Goal: Entertainment & Leisure: Consume media (video, audio)

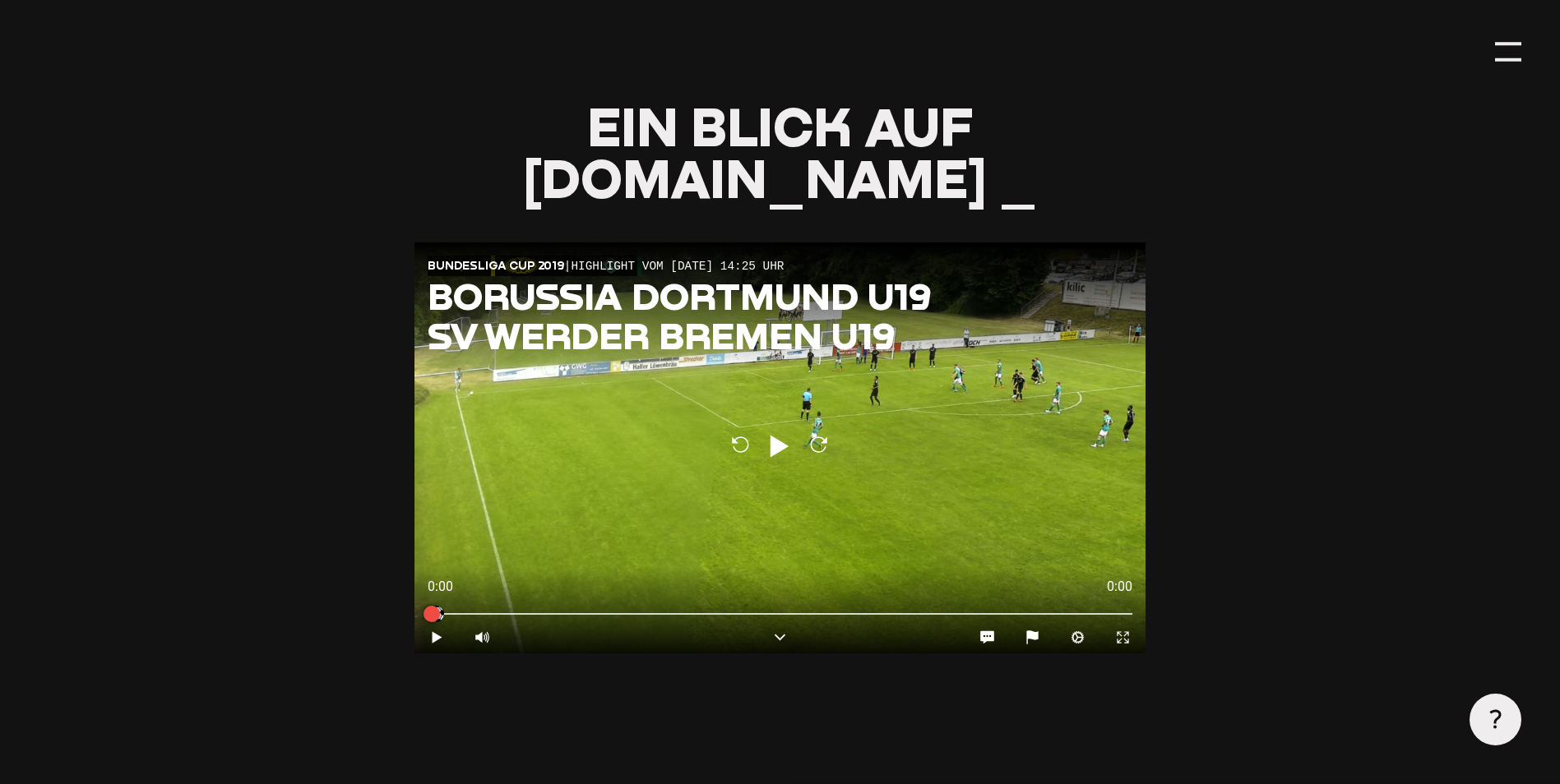
type input "0.8"
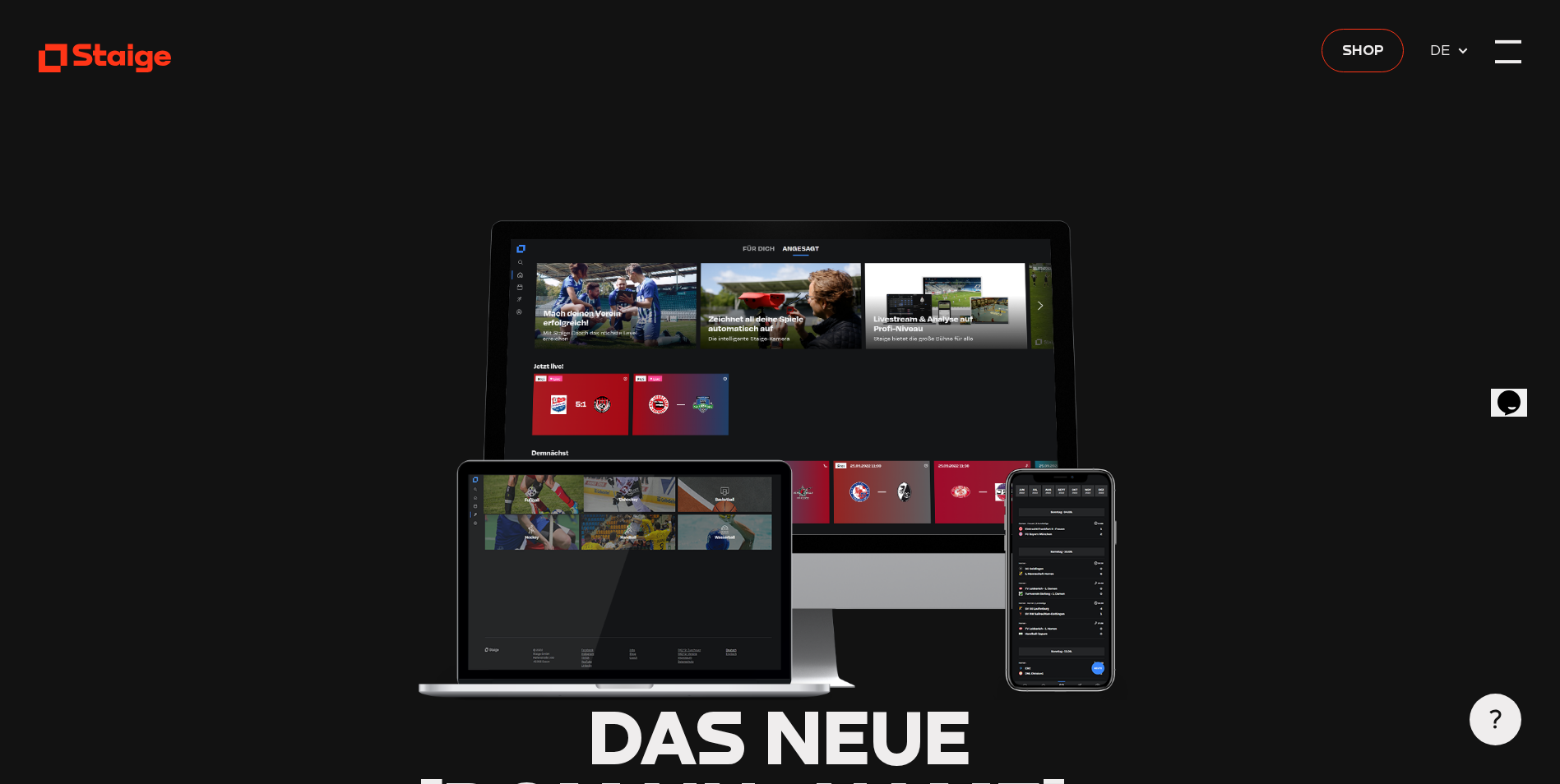
click at [1498, 48] on div at bounding box center [1507, 51] width 26 height 26
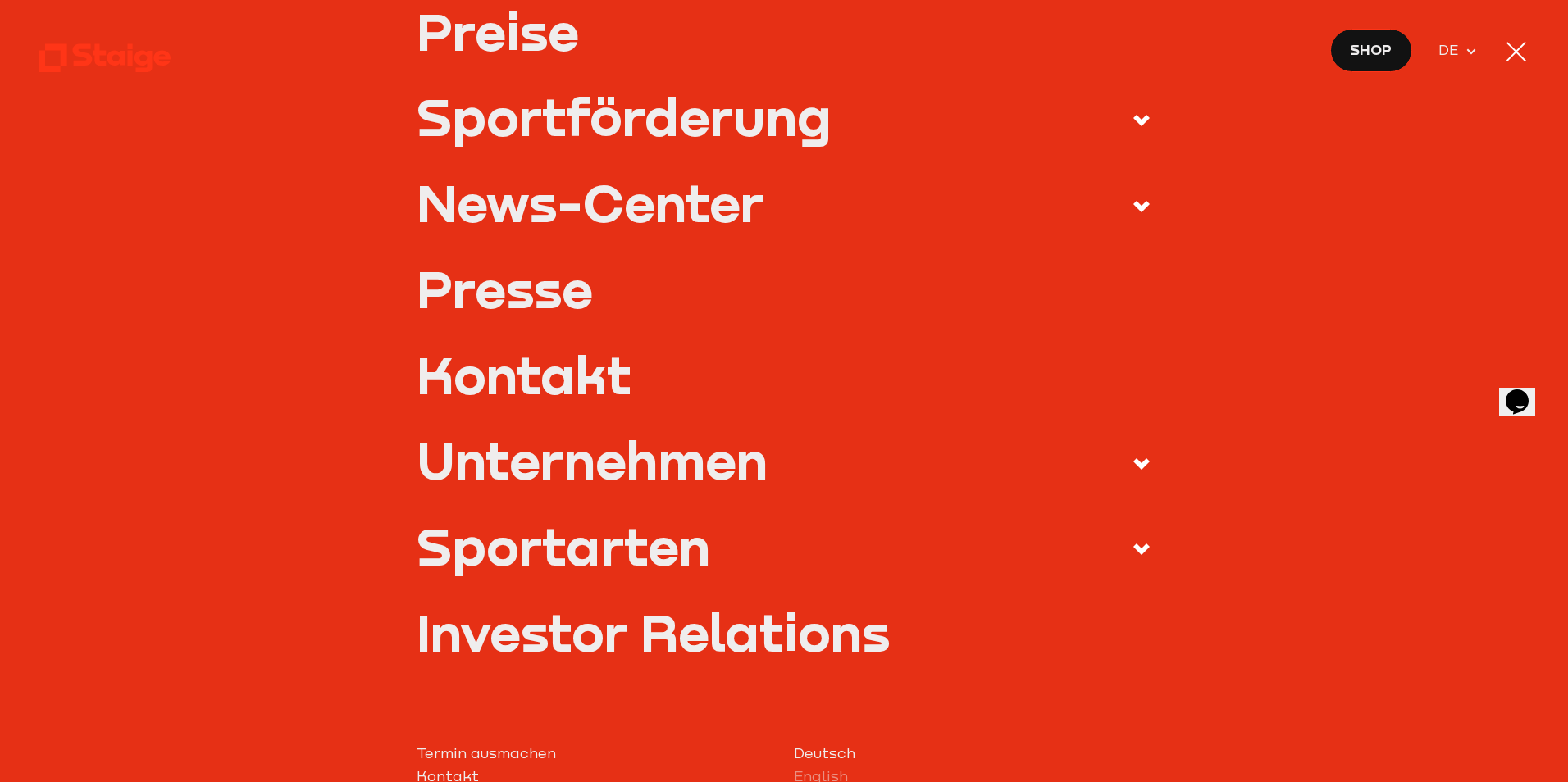
scroll to position [492, 0]
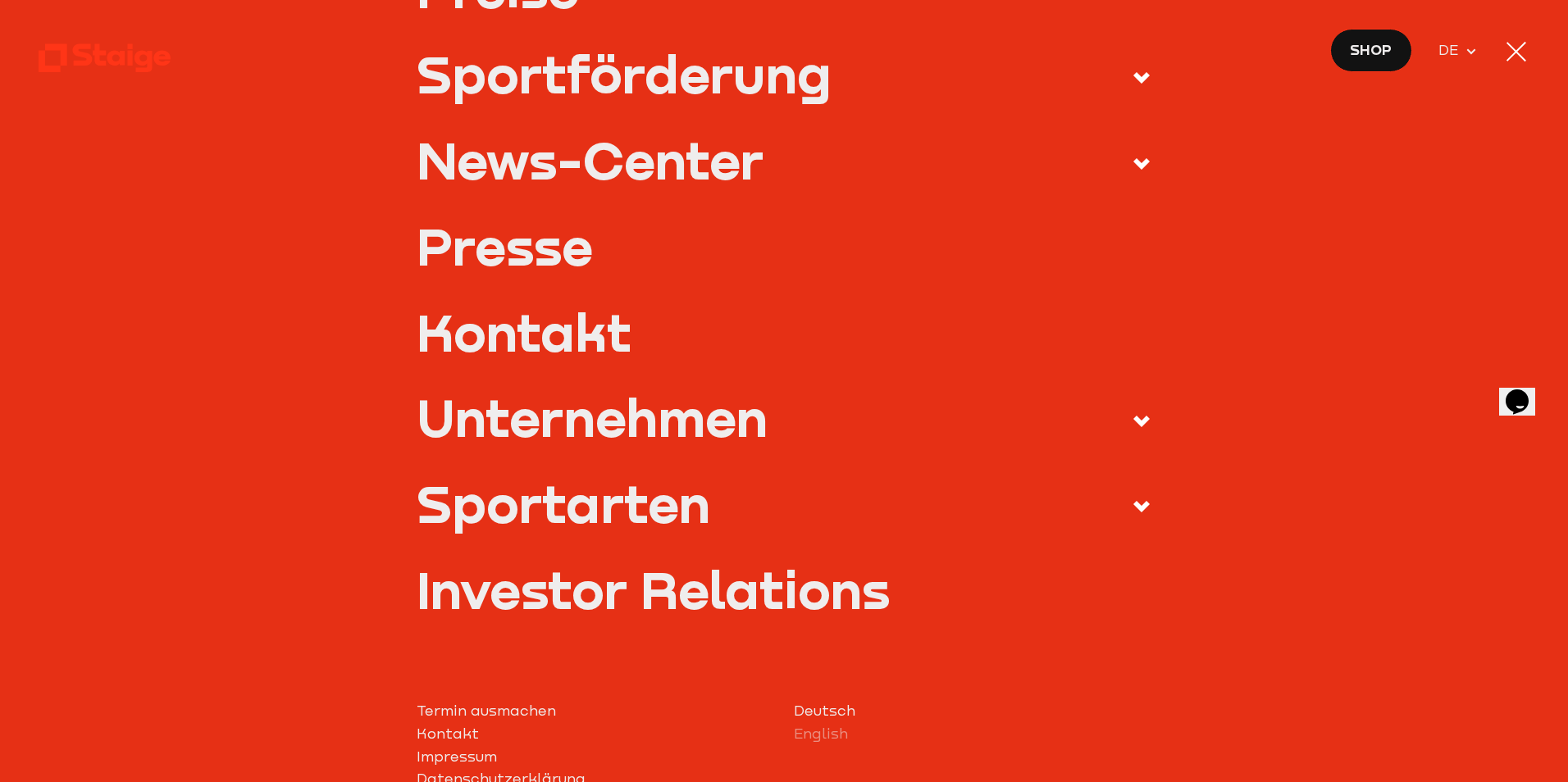
click at [1134, 500] on icon at bounding box center [1142, 507] width 19 height 19
click at [0, 0] on input "Sportarten" at bounding box center [0, 0] width 0 height 0
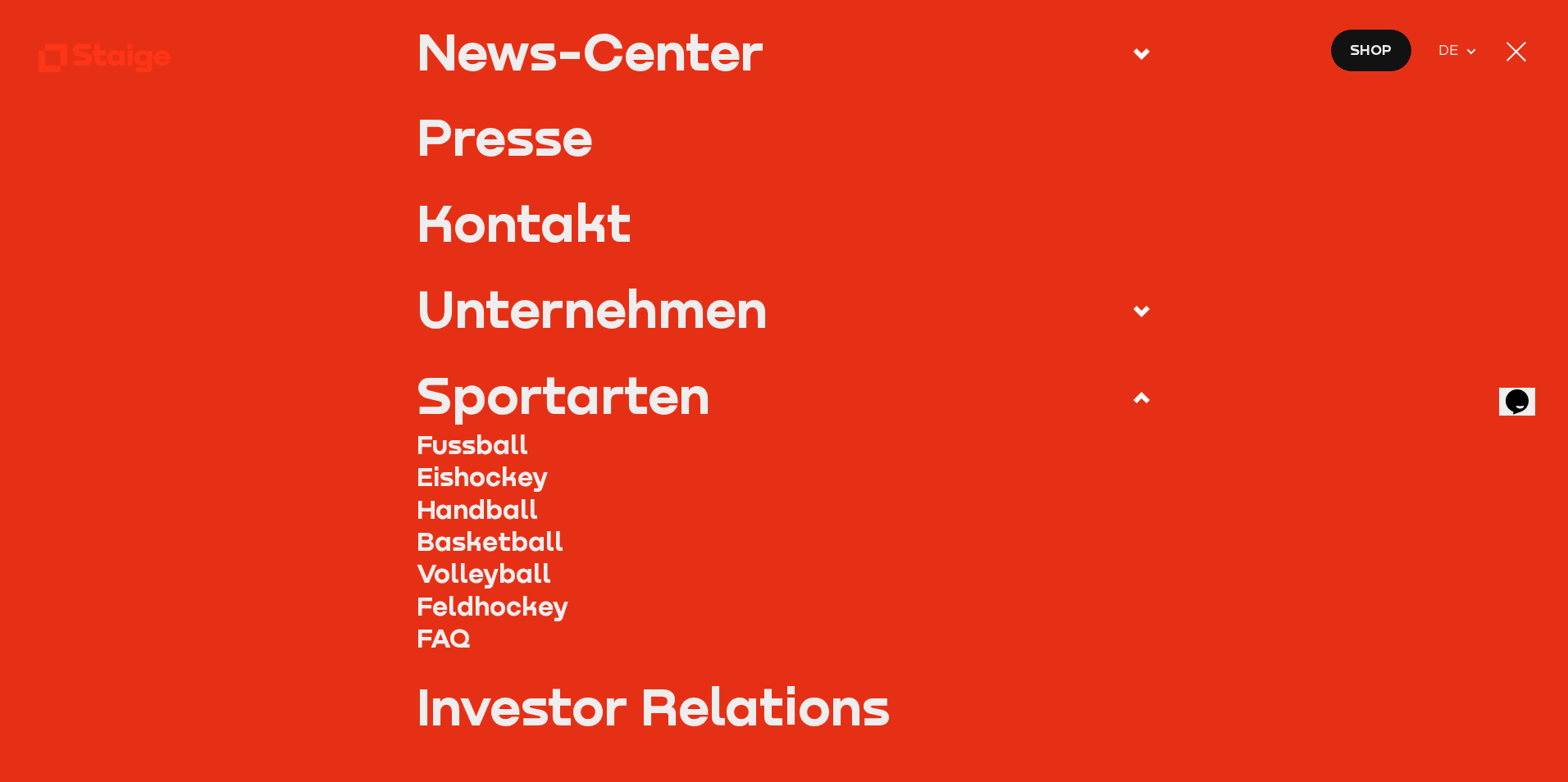
scroll to position [382, 0]
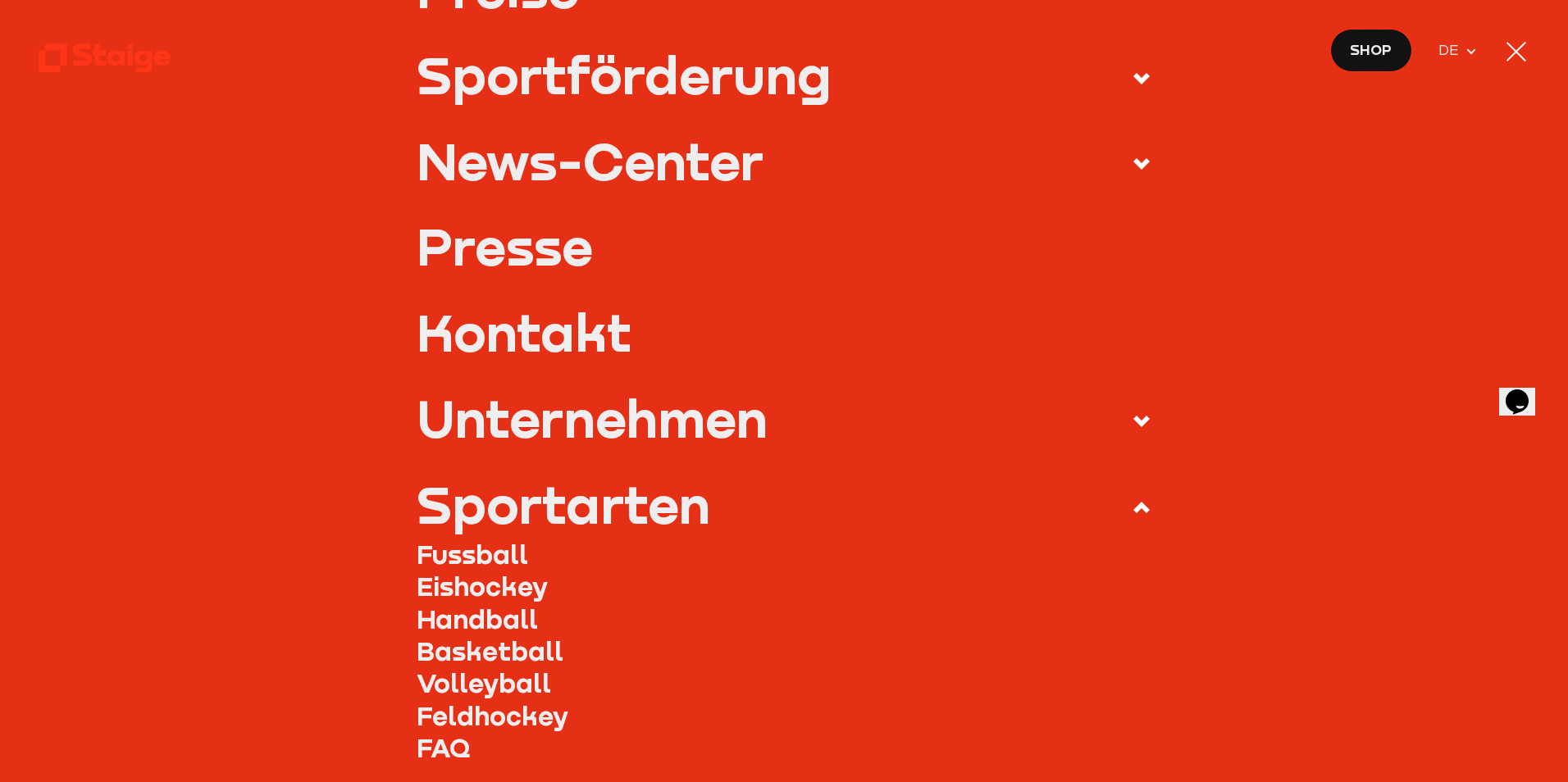
click at [430, 557] on link "Fussball" at bounding box center [784, 553] width 735 height 32
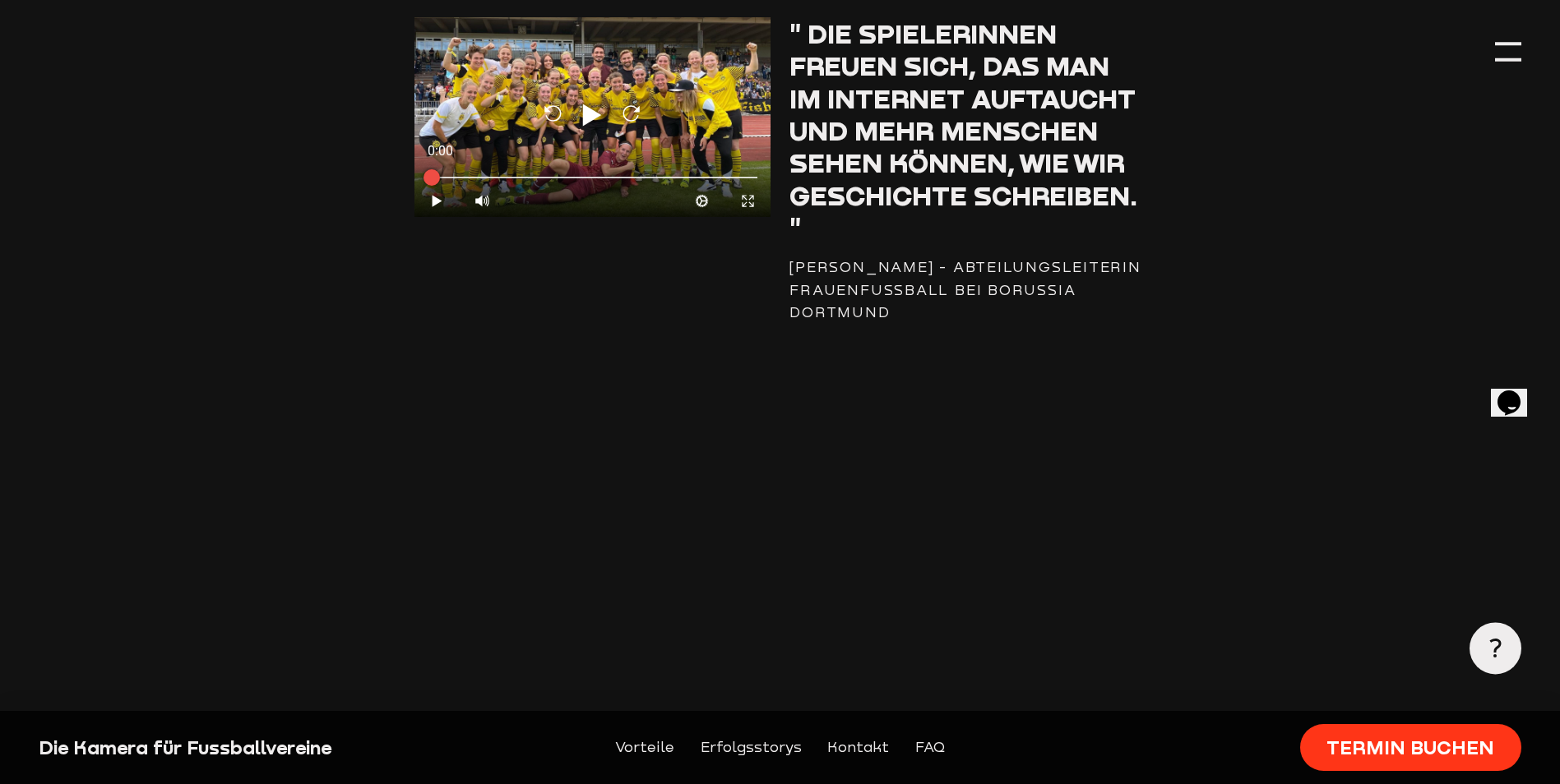
scroll to position [3945, 0]
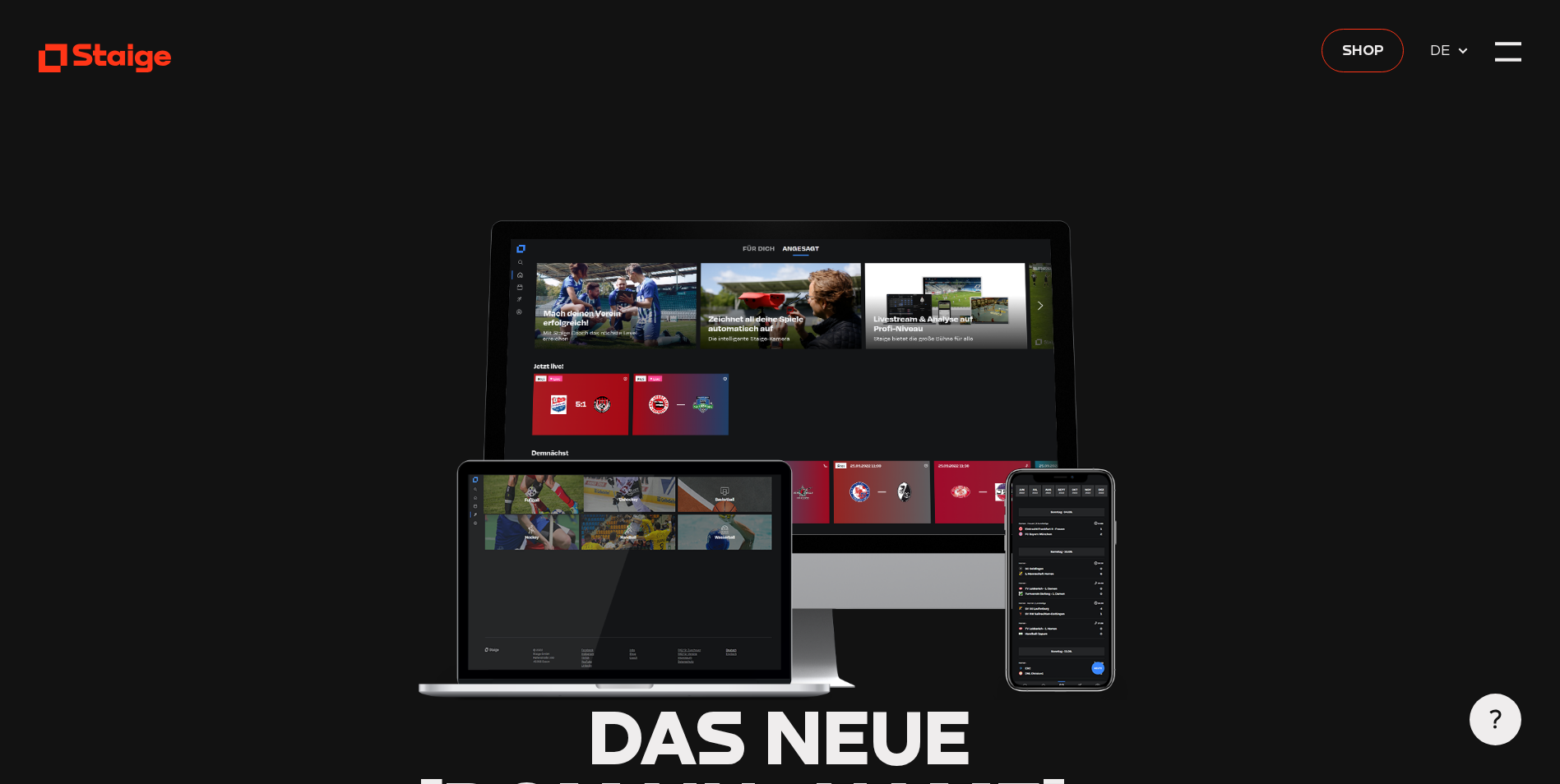
type input "0.8"
click at [1503, 52] on div at bounding box center [1507, 51] width 26 height 26
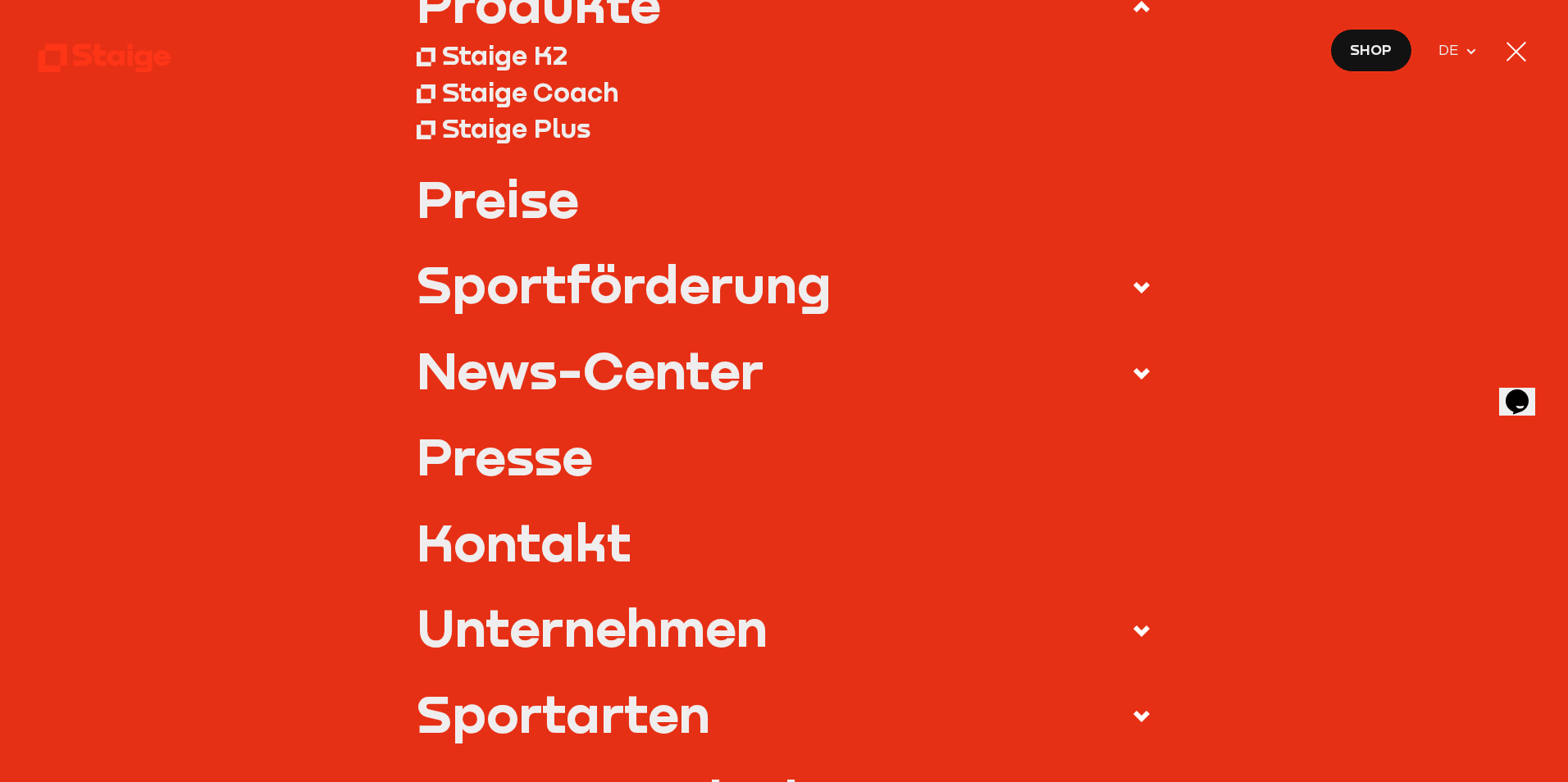
scroll to position [164, 0]
